Goal: Task Accomplishment & Management: Manage account settings

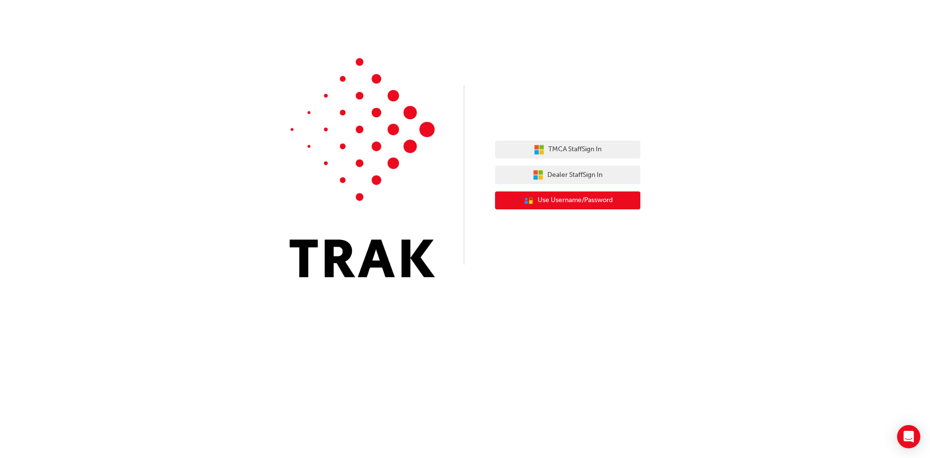
click at [571, 197] on span "Use Username/Password" at bounding box center [575, 200] width 75 height 11
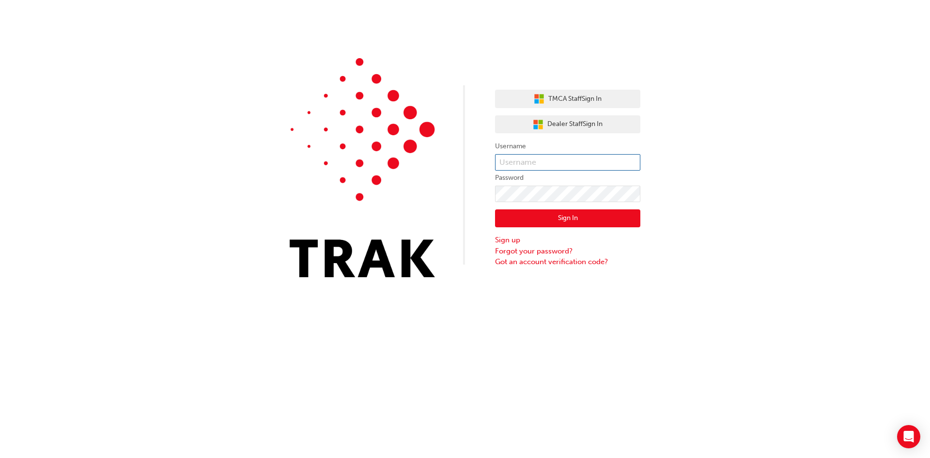
click at [553, 163] on input "text" at bounding box center [567, 162] width 145 height 16
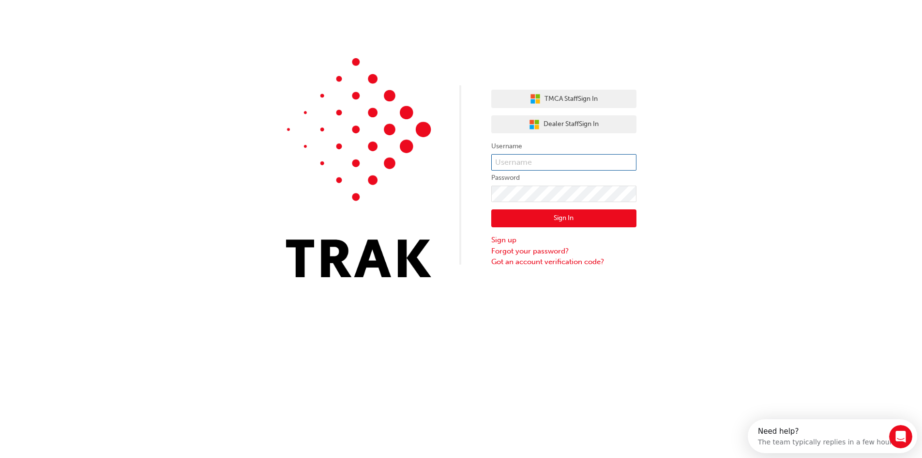
type input "[PERSON_NAME][EMAIL_ADDRESS][DOMAIN_NAME]"
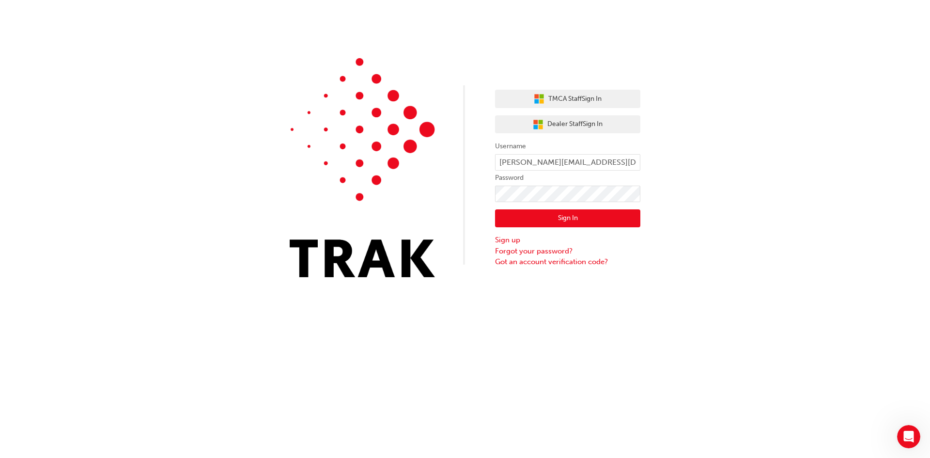
click at [550, 219] on button "Sign In" at bounding box center [567, 218] width 145 height 18
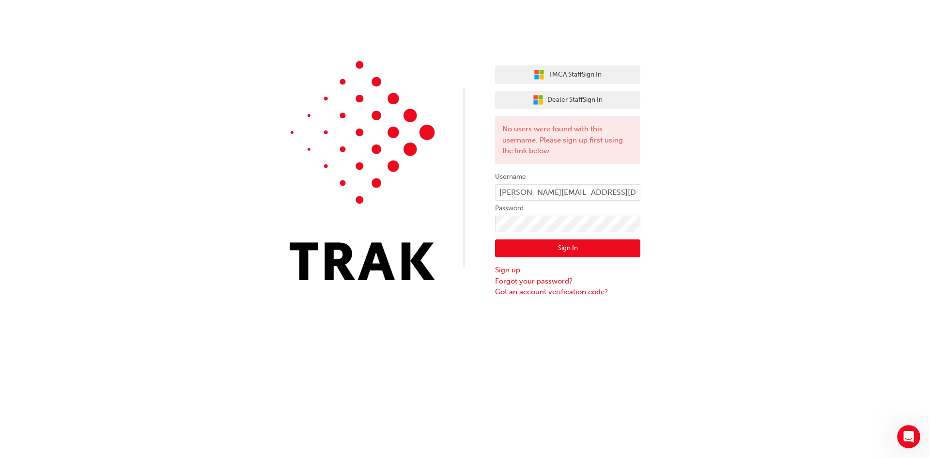
click at [572, 251] on button "Sign In" at bounding box center [567, 248] width 145 height 18
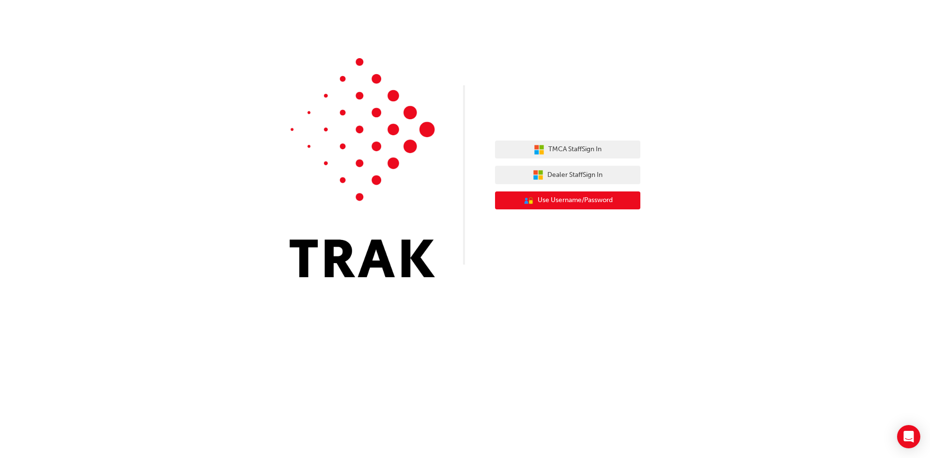
click at [577, 200] on span "Use Username/Password" at bounding box center [575, 200] width 75 height 11
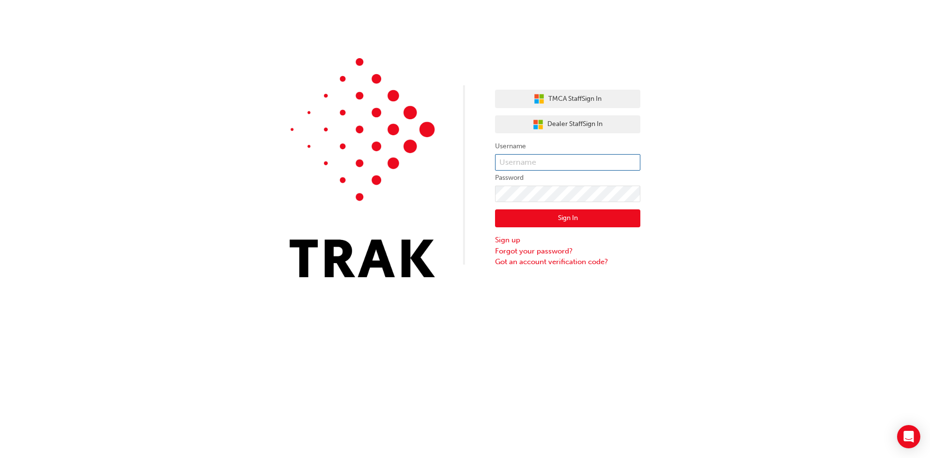
click at [537, 161] on input "text" at bounding box center [567, 162] width 145 height 16
type input "jason.borthwick"
click button "Sign In" at bounding box center [567, 218] width 145 height 18
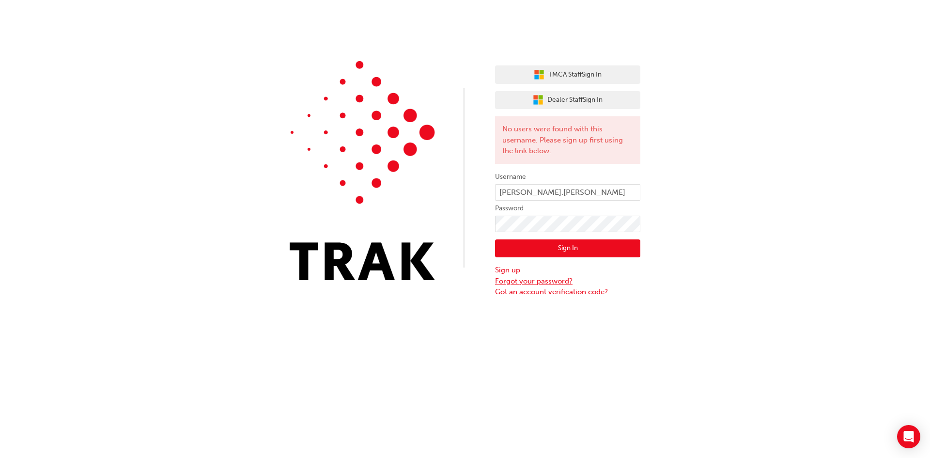
click at [544, 279] on link "Forgot your password?" at bounding box center [567, 281] width 145 height 11
